Goal: Find specific page/section: Find specific page/section

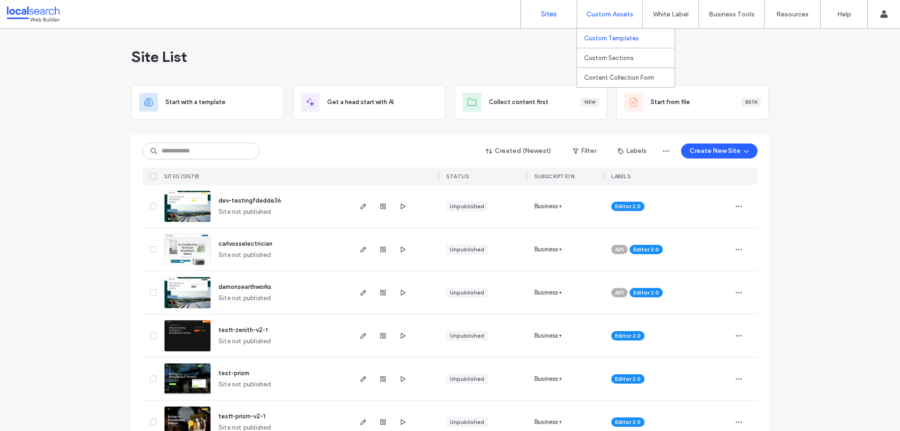
click at [629, 37] on label "Custom Templates" at bounding box center [611, 38] width 55 height 7
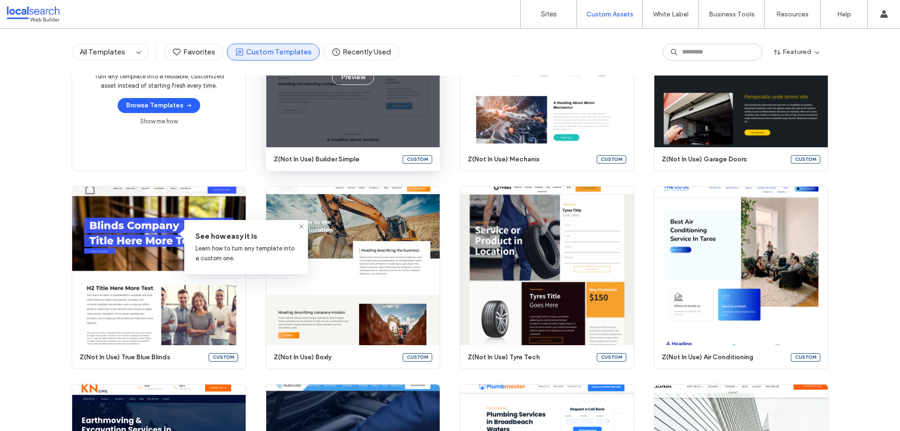
scroll to position [47, 0]
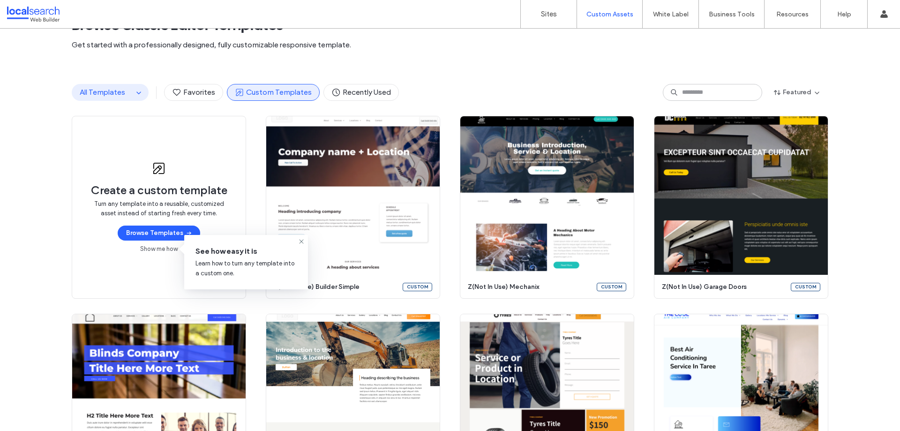
click at [128, 89] on button "All Templates" at bounding box center [102, 92] width 61 height 16
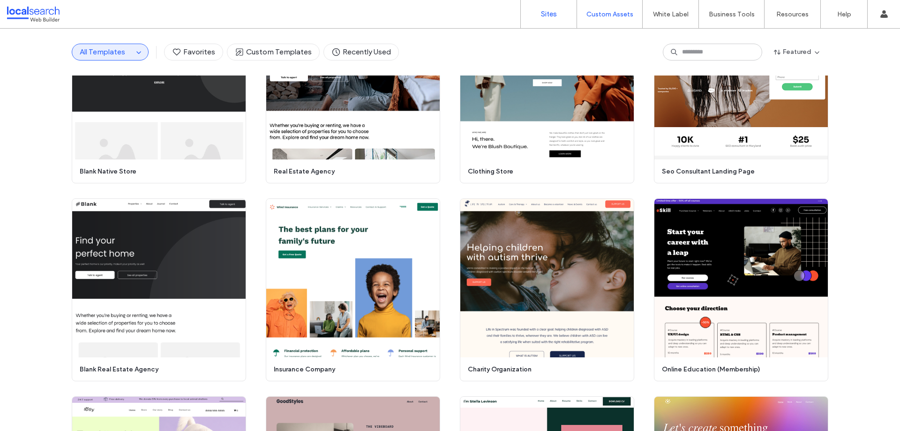
scroll to position [366, 0]
